Goal: Navigation & Orientation: Find specific page/section

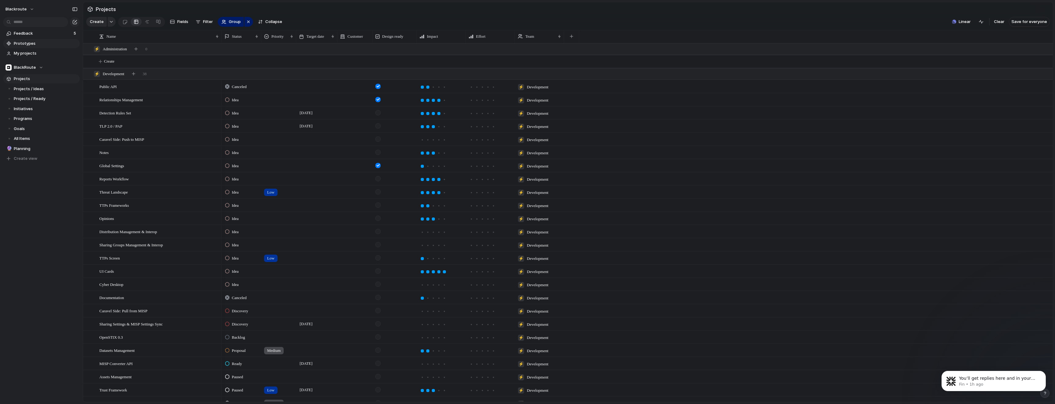
click at [22, 45] on span "Prototypes" at bounding box center [46, 43] width 64 height 6
click at [989, 379] on p "You’ll get replies here and in your email: ✉️ [PERSON_NAME][EMAIL_ADDRESS][DOMA…" at bounding box center [998, 378] width 79 height 6
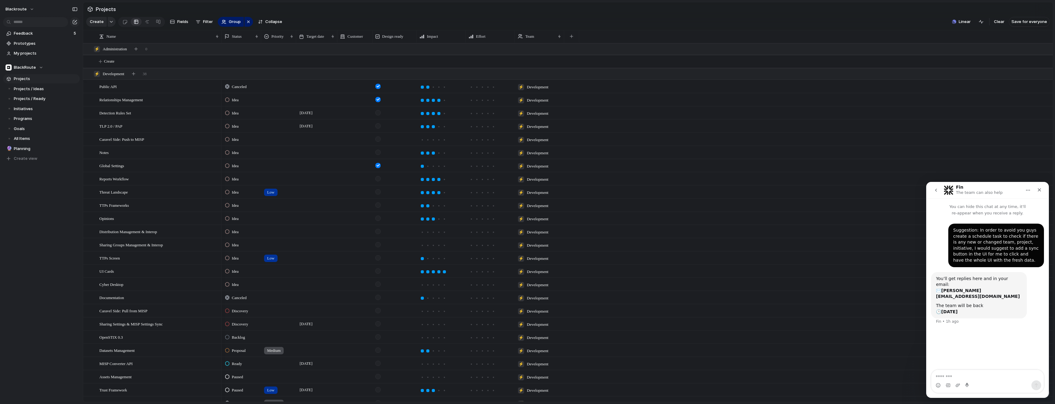
drag, startPoint x: 934, startPoint y: 188, endPoint x: 938, endPoint y: 190, distance: 4.7
click at [934, 189] on icon "go back" at bounding box center [935, 190] width 5 height 5
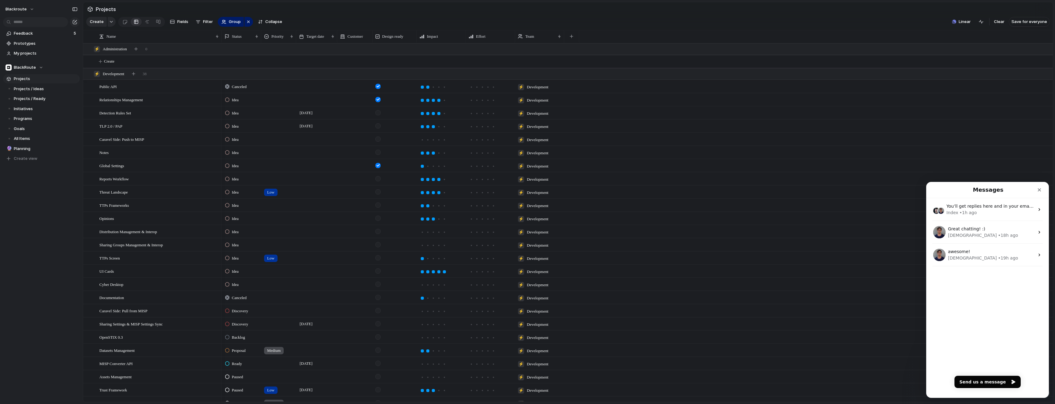
click at [425, 9] on section "Projects" at bounding box center [568, 9] width 970 height 14
click at [49, 45] on span "Prototypes" at bounding box center [46, 43] width 64 height 6
